Goal: Information Seeking & Learning: Check status

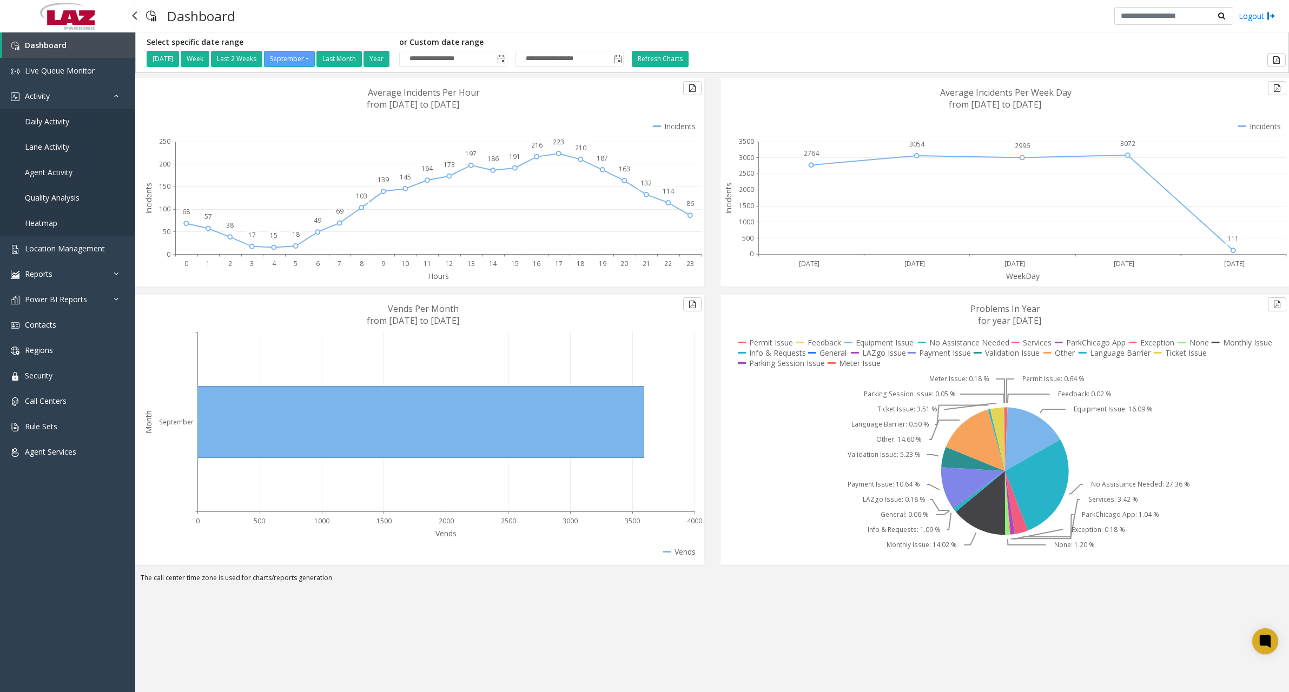
click at [67, 120] on span "Daily Activity" at bounding box center [47, 121] width 44 height 10
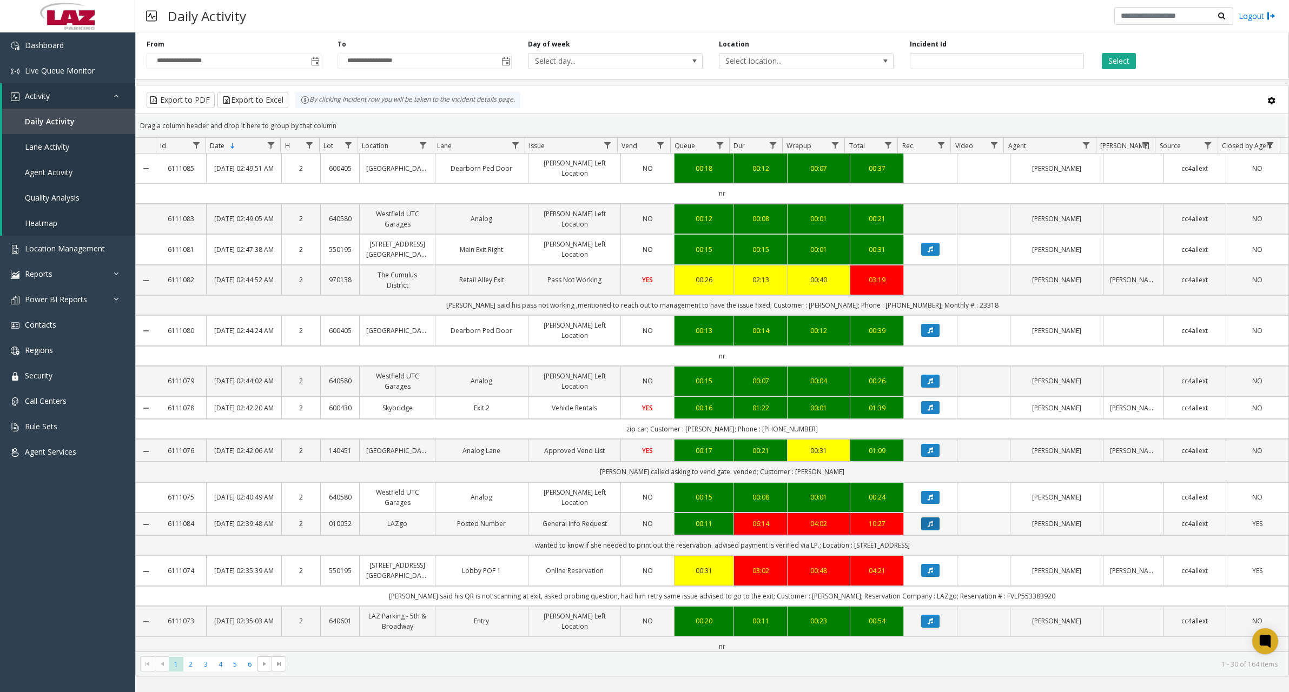
click at [929, 530] on button "Data table" at bounding box center [930, 524] width 18 height 13
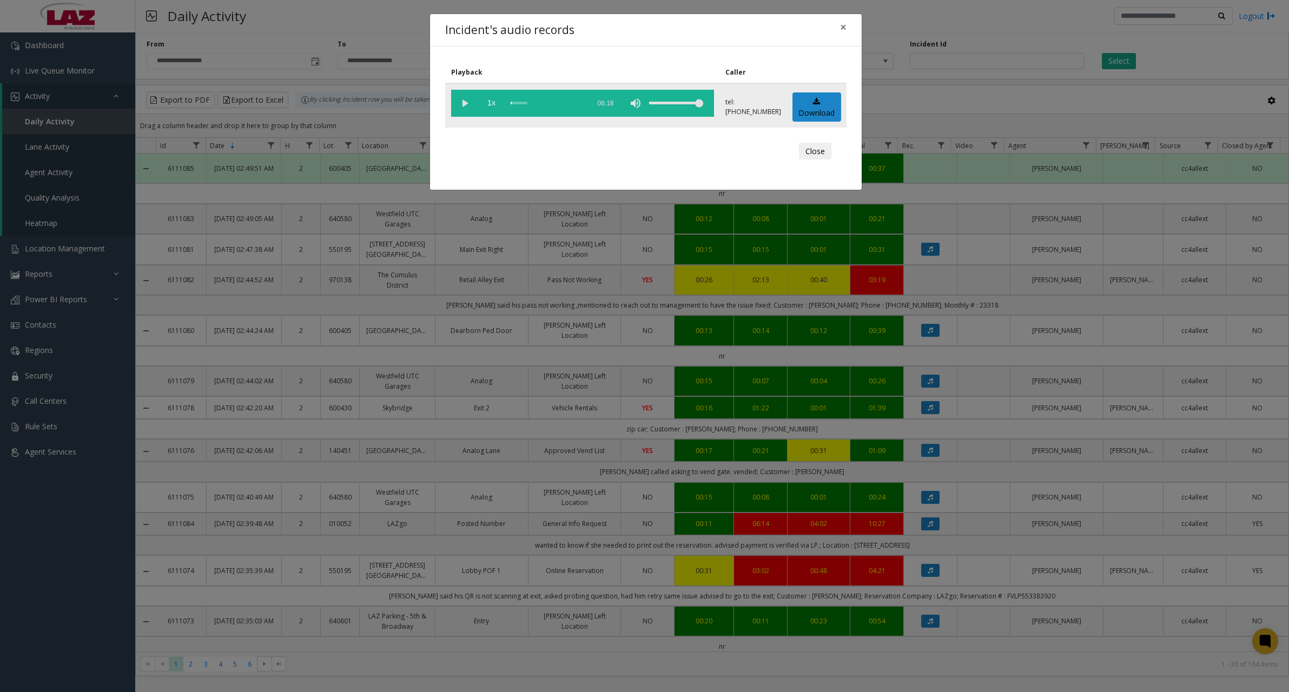
click at [468, 113] on vg-play-pause at bounding box center [464, 103] width 27 height 27
click at [566, 103] on div "scrub bar" at bounding box center [547, 103] width 74 height 27
click at [558, 103] on div "scrub bar" at bounding box center [547, 103] width 74 height 27
click at [572, 104] on div "scrub bar" at bounding box center [547, 103] width 74 height 27
click at [580, 103] on div "scrub bar" at bounding box center [547, 103] width 74 height 27
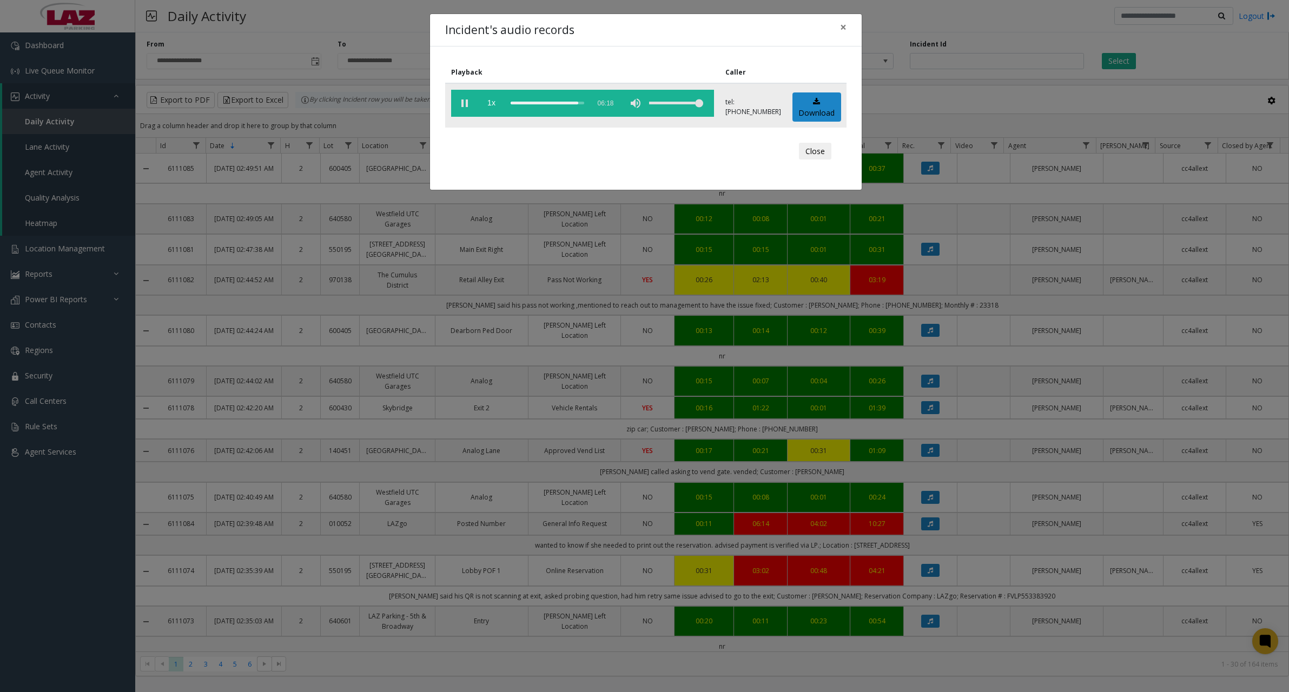
click at [582, 103] on div "scrub bar" at bounding box center [547, 103] width 74 height 27
click at [583, 103] on div "scrub bar" at bounding box center [547, 103] width 74 height 27
click at [467, 104] on vg-play-pause at bounding box center [464, 103] width 27 height 27
click at [841, 28] on span "×" at bounding box center [843, 26] width 6 height 15
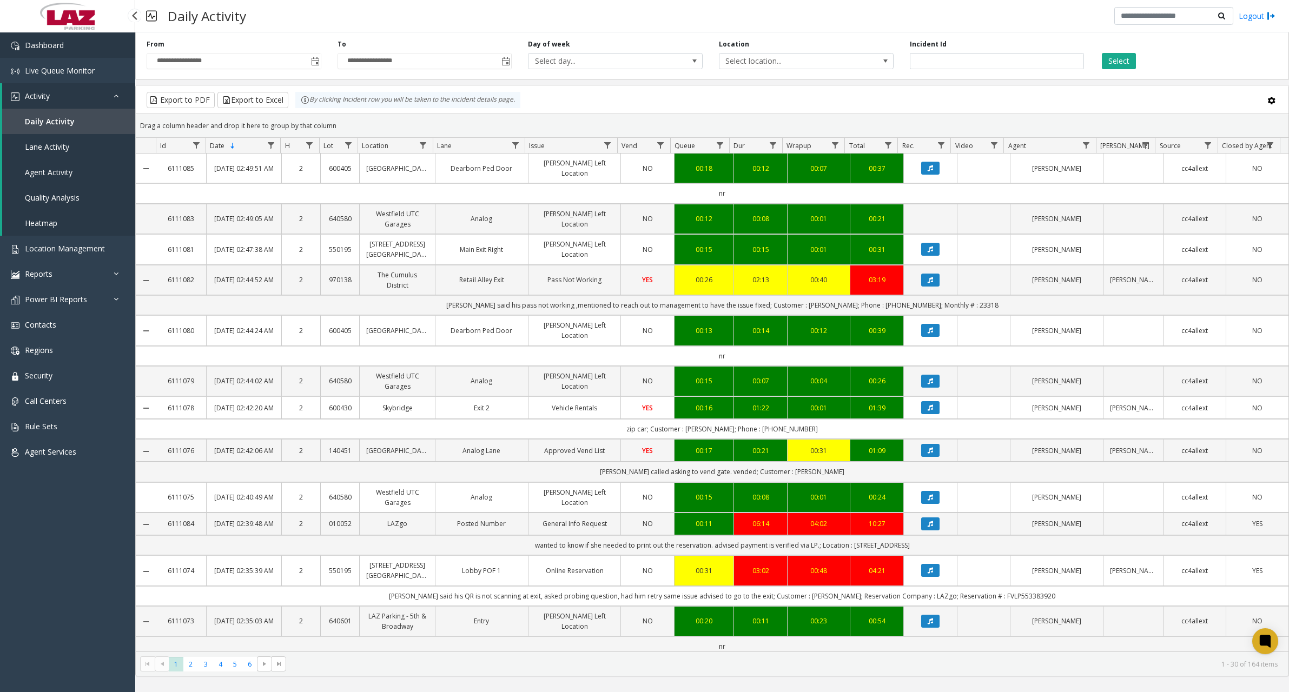
click at [110, 45] on link "Dashboard" at bounding box center [67, 44] width 135 height 25
